Goal: Navigation & Orientation: Go to known website

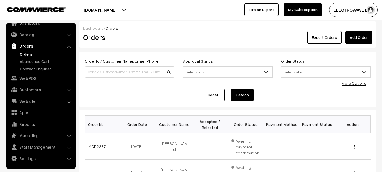
click at [26, 51] on link "Orders" at bounding box center [46, 54] width 56 height 6
click at [28, 53] on link "Orders" at bounding box center [46, 54] width 56 height 6
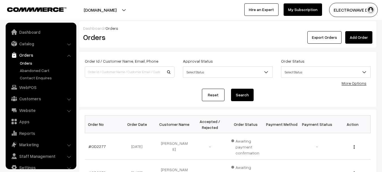
scroll to position [9, 0]
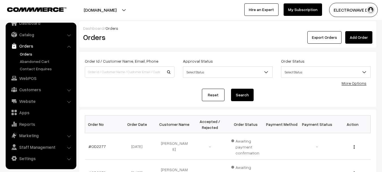
click at [101, 14] on button "[DOMAIN_NAME]" at bounding box center [100, 10] width 72 height 14
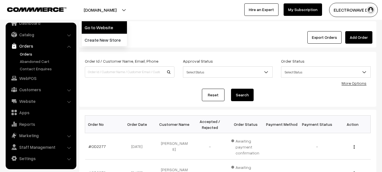
click at [101, 28] on link "Go to Website" at bounding box center [104, 27] width 45 height 12
